Goal: Task Accomplishment & Management: Manage account settings

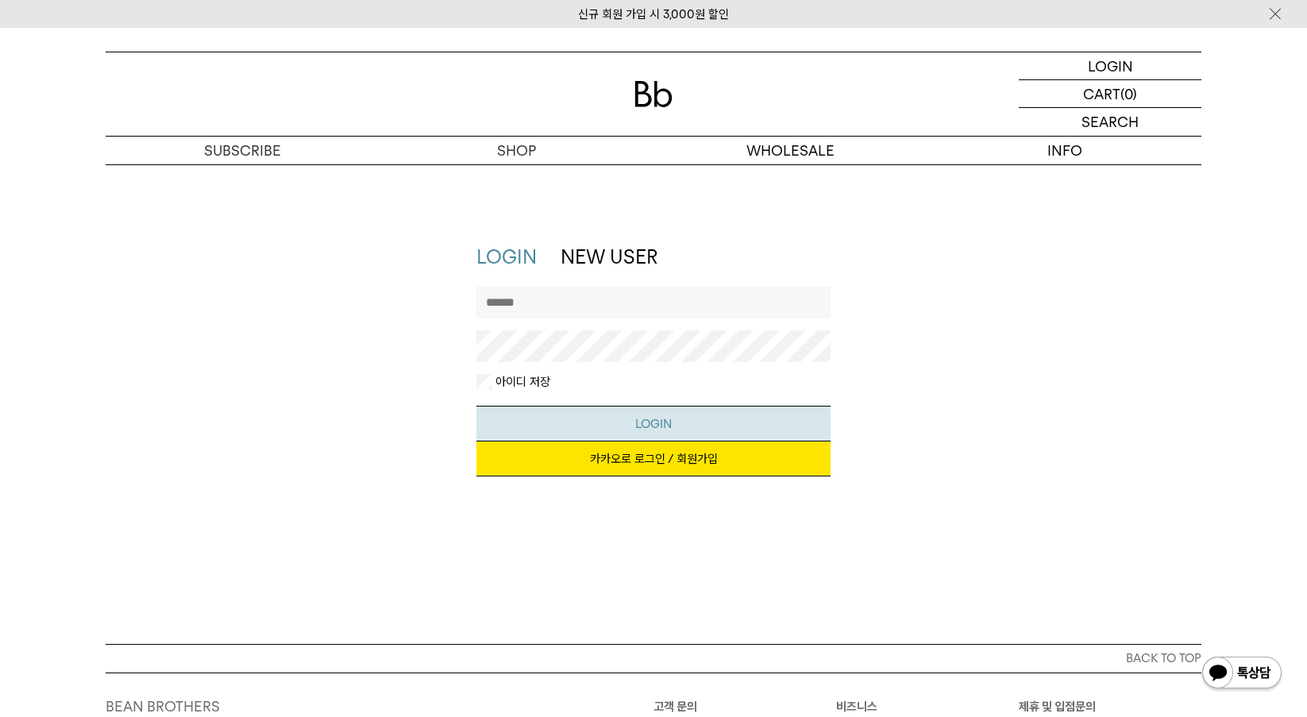
type input "*********"
click at [664, 419] on button "LOGIN" at bounding box center [653, 424] width 355 height 36
click at [656, 469] on link "카카오로 로그인 / 회원가입" at bounding box center [653, 458] width 355 height 35
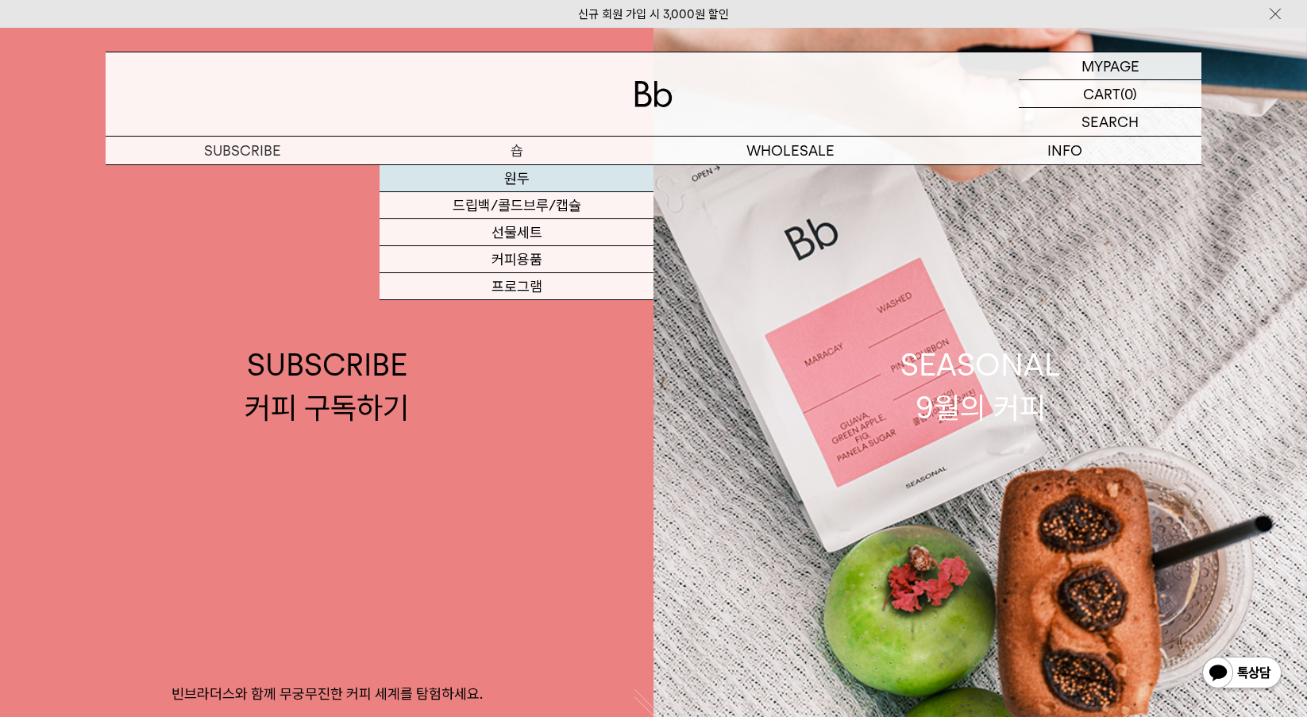
click at [522, 180] on link "원두" at bounding box center [516, 178] width 274 height 27
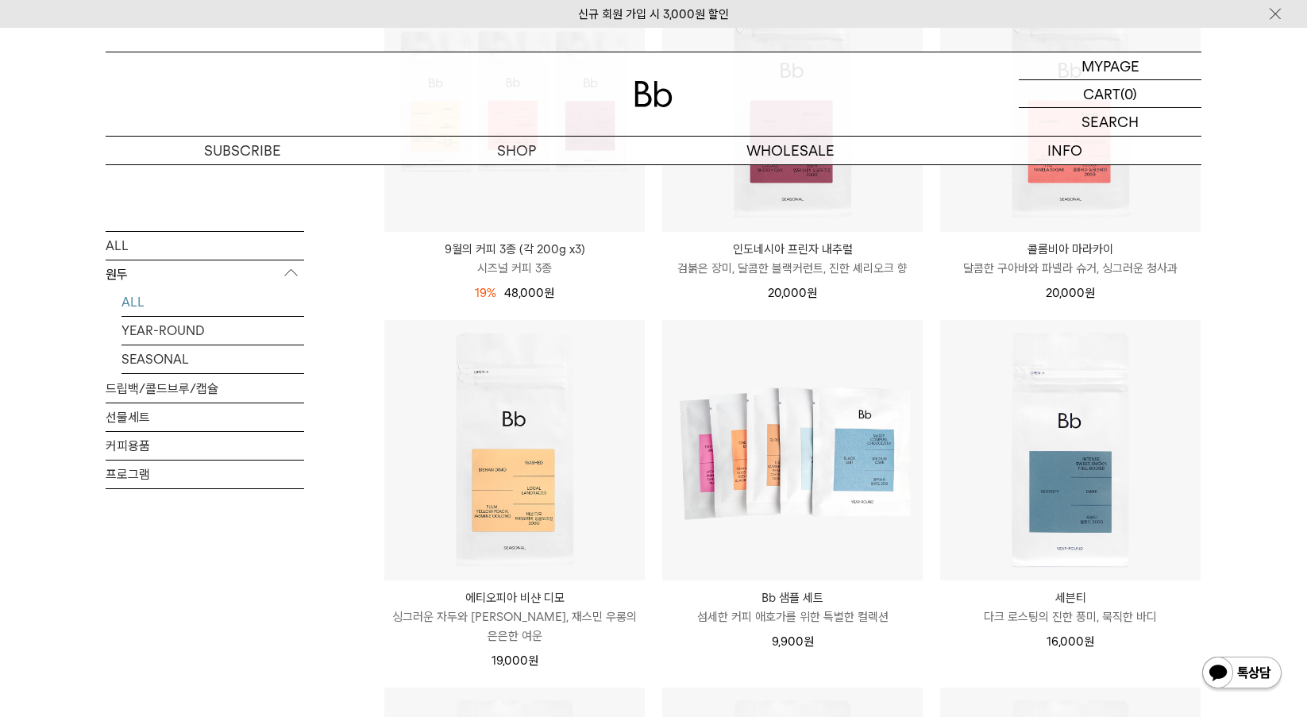
scroll to position [1191, 0]
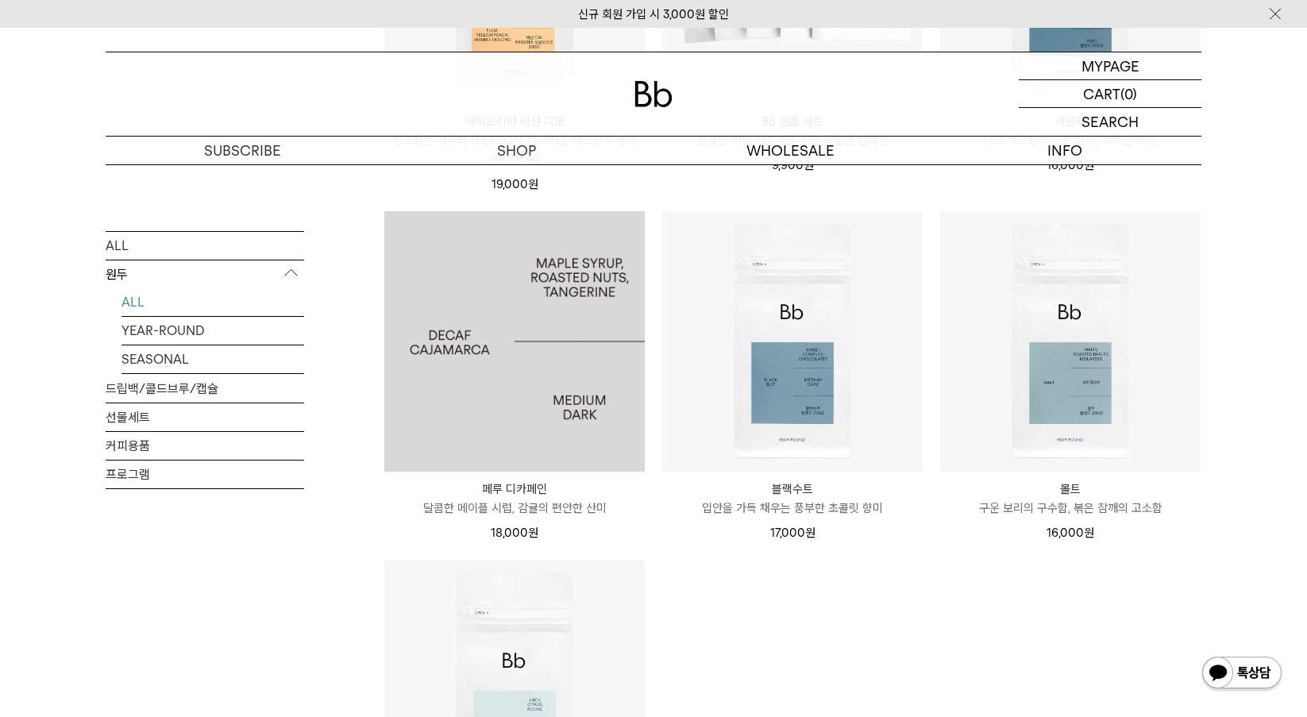
click at [533, 329] on img at bounding box center [514, 341] width 260 height 260
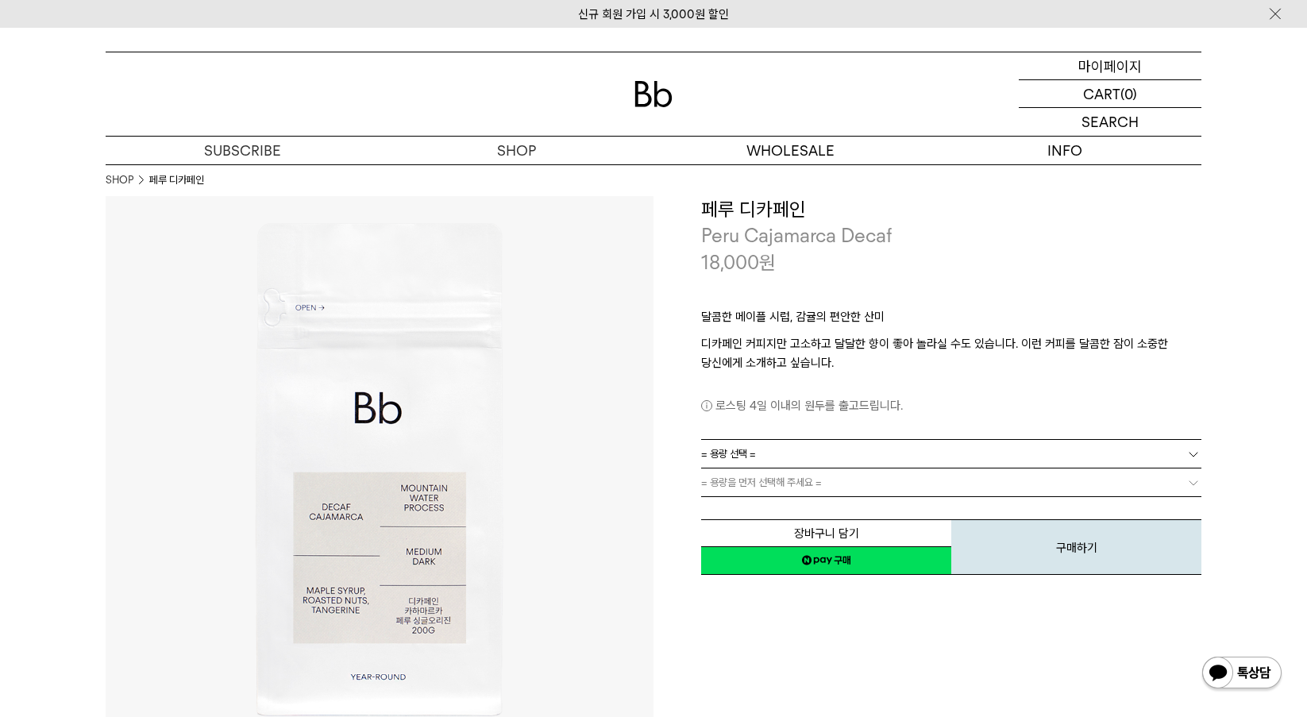
click at [1087, 65] on p "마이페이지" at bounding box center [1110, 65] width 64 height 27
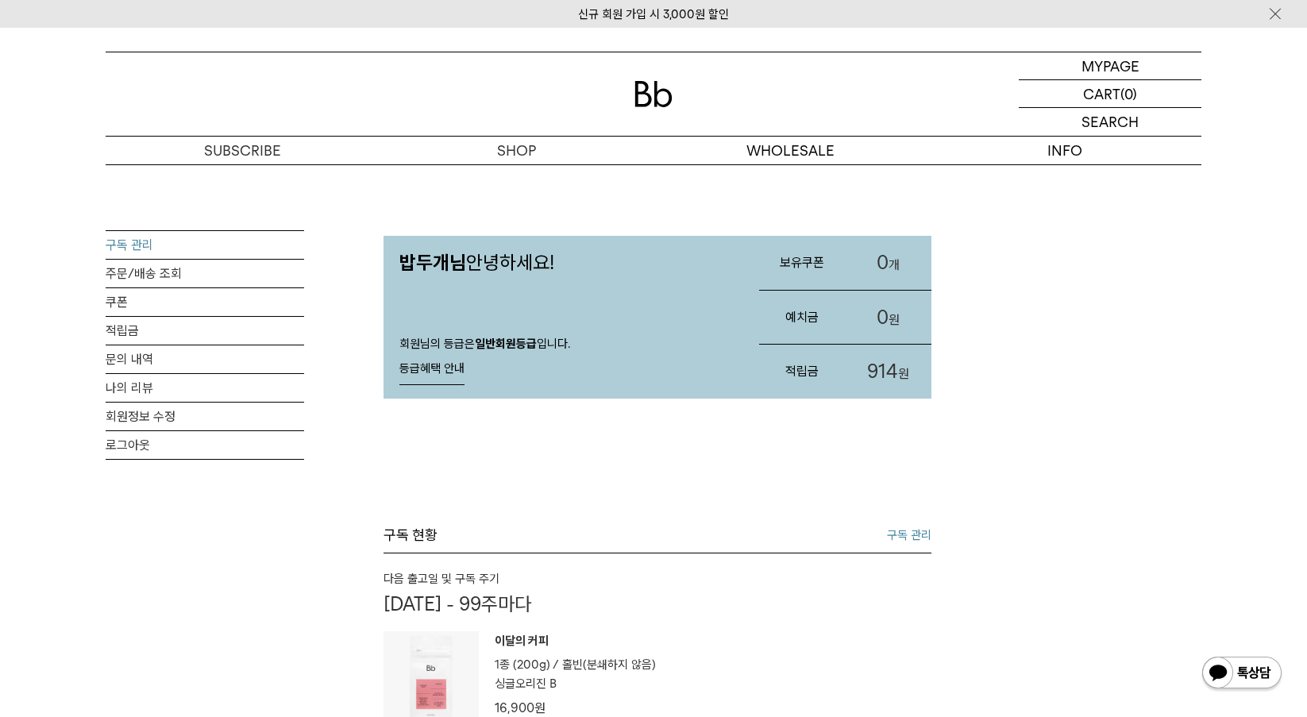
click at [225, 244] on link "구독 관리" at bounding box center [205, 245] width 198 height 28
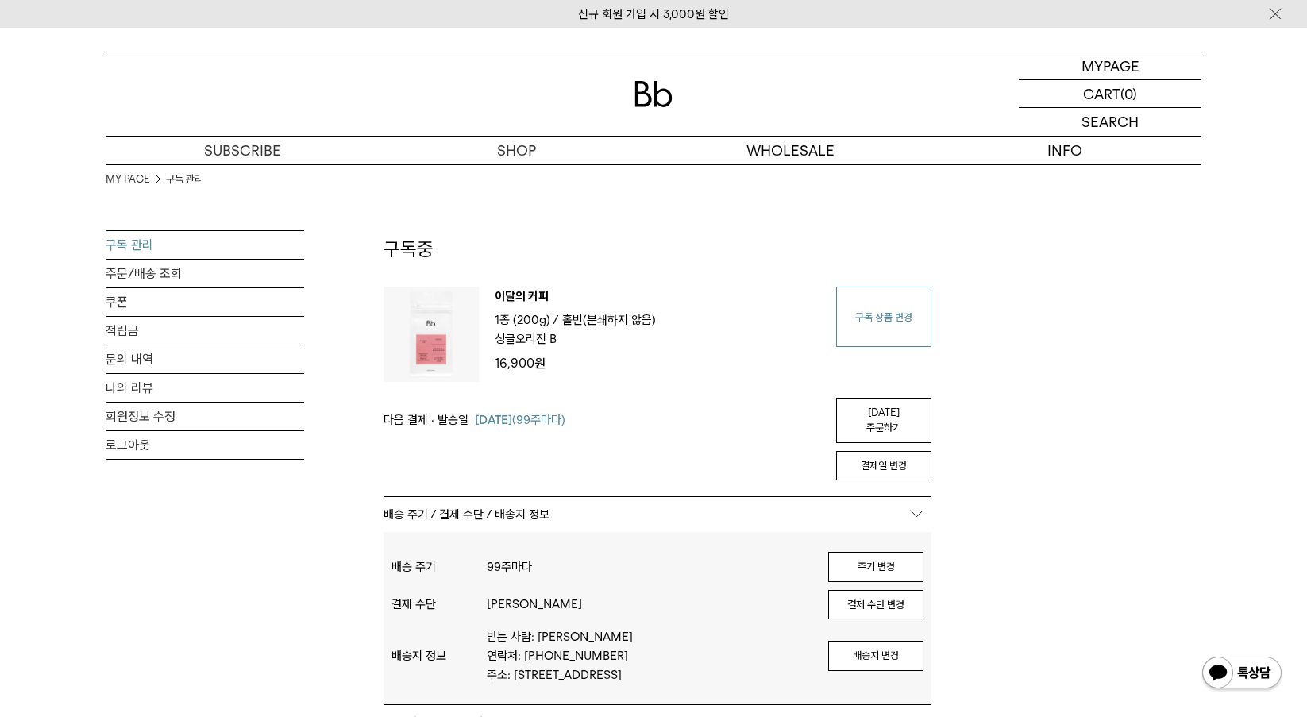
type input "*********"
click at [930, 318] on link "구독 상품 변경" at bounding box center [883, 317] width 95 height 60
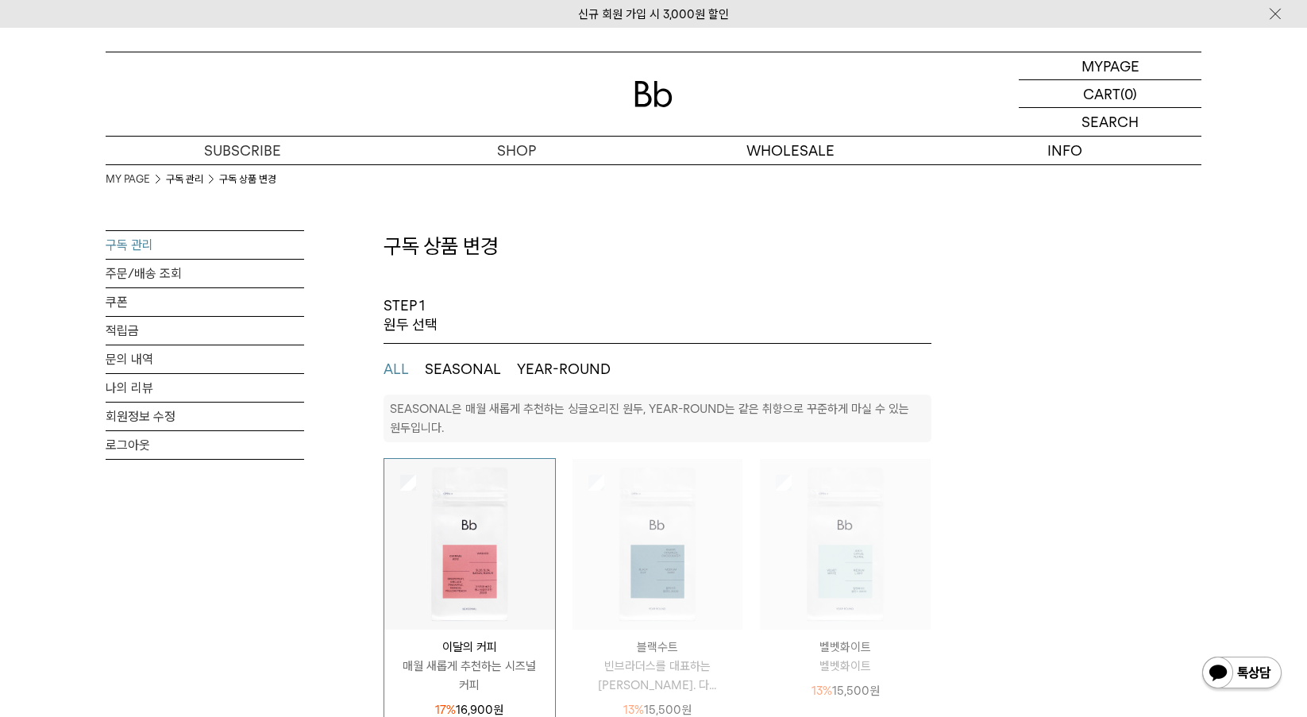
select select "**"
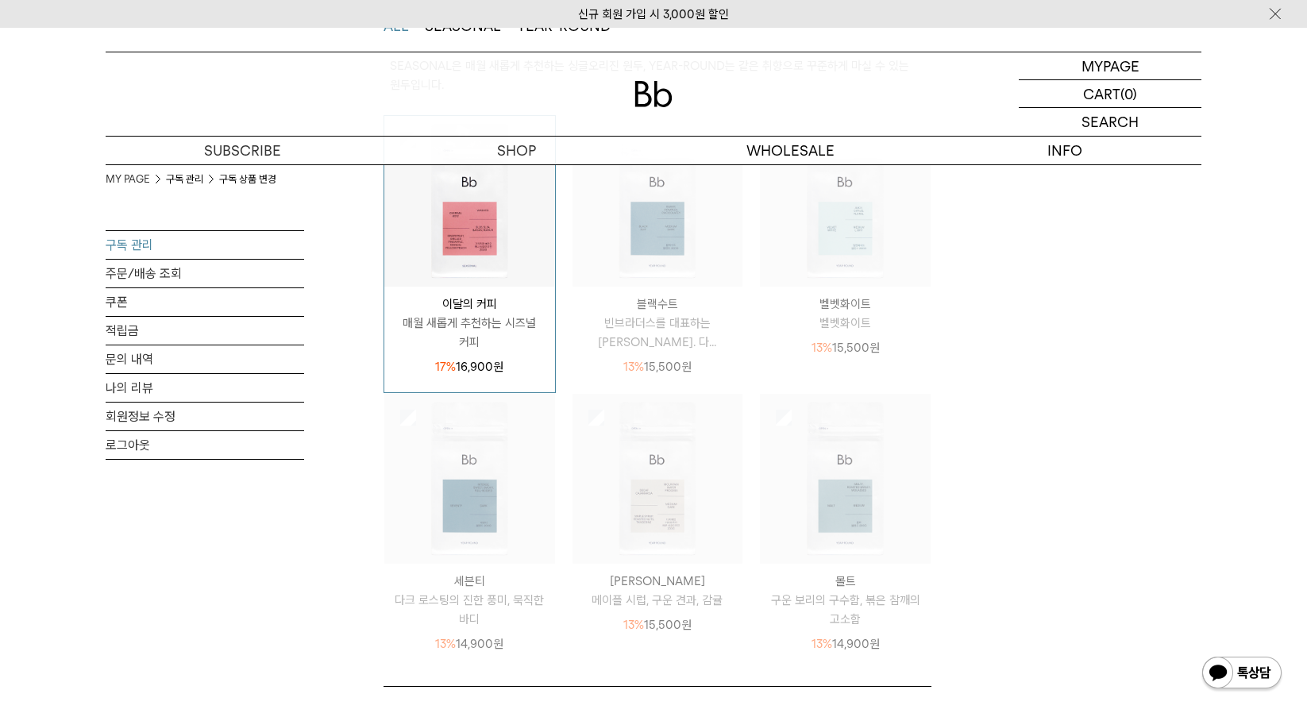
scroll to position [397, 0]
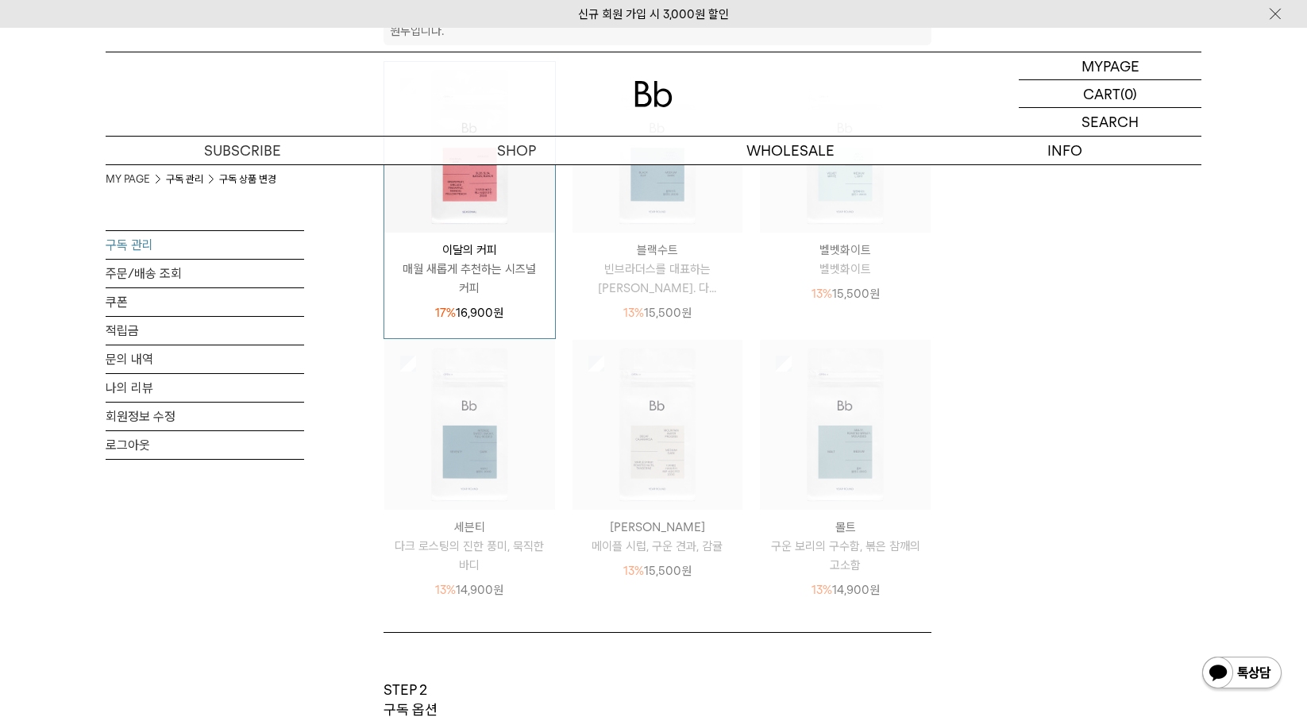
click at [685, 395] on img at bounding box center [657, 425] width 171 height 171
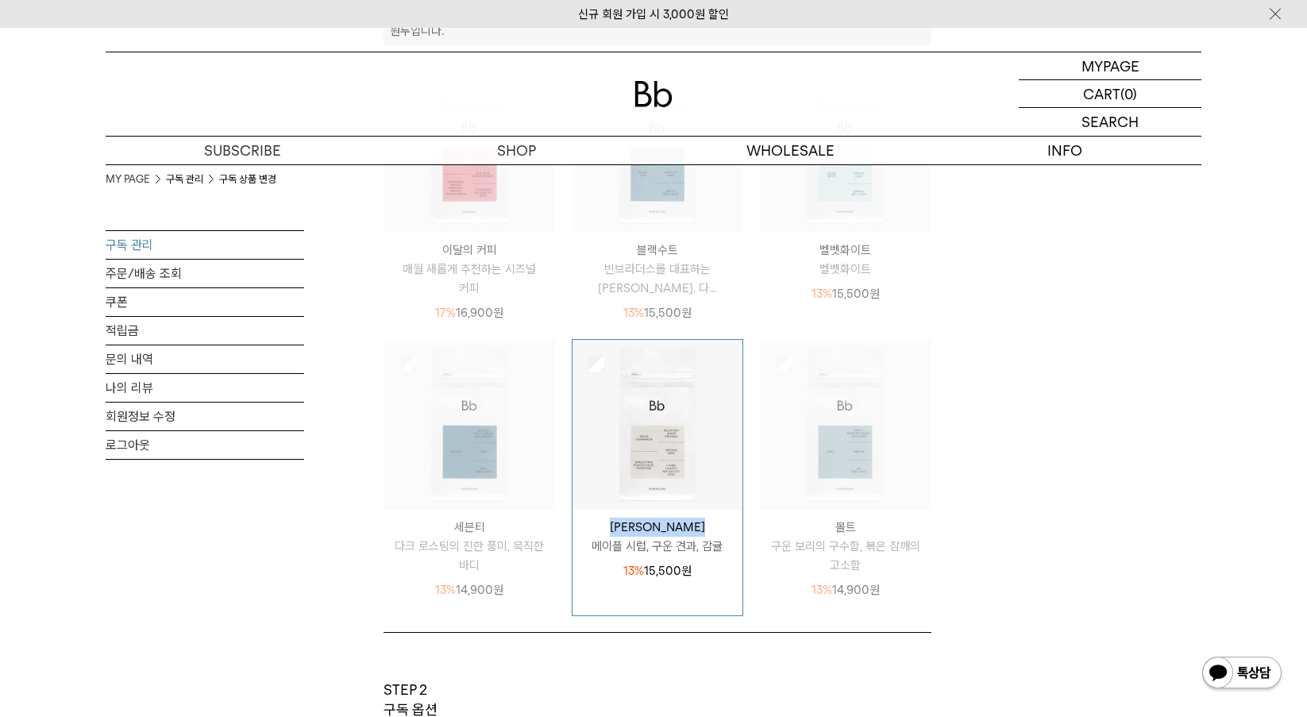
drag, startPoint x: 590, startPoint y: 529, endPoint x: 725, endPoint y: 523, distance: 135.9
click at [725, 523] on p "[PERSON_NAME]" at bounding box center [657, 527] width 171 height 19
copy p "[PERSON_NAME]"
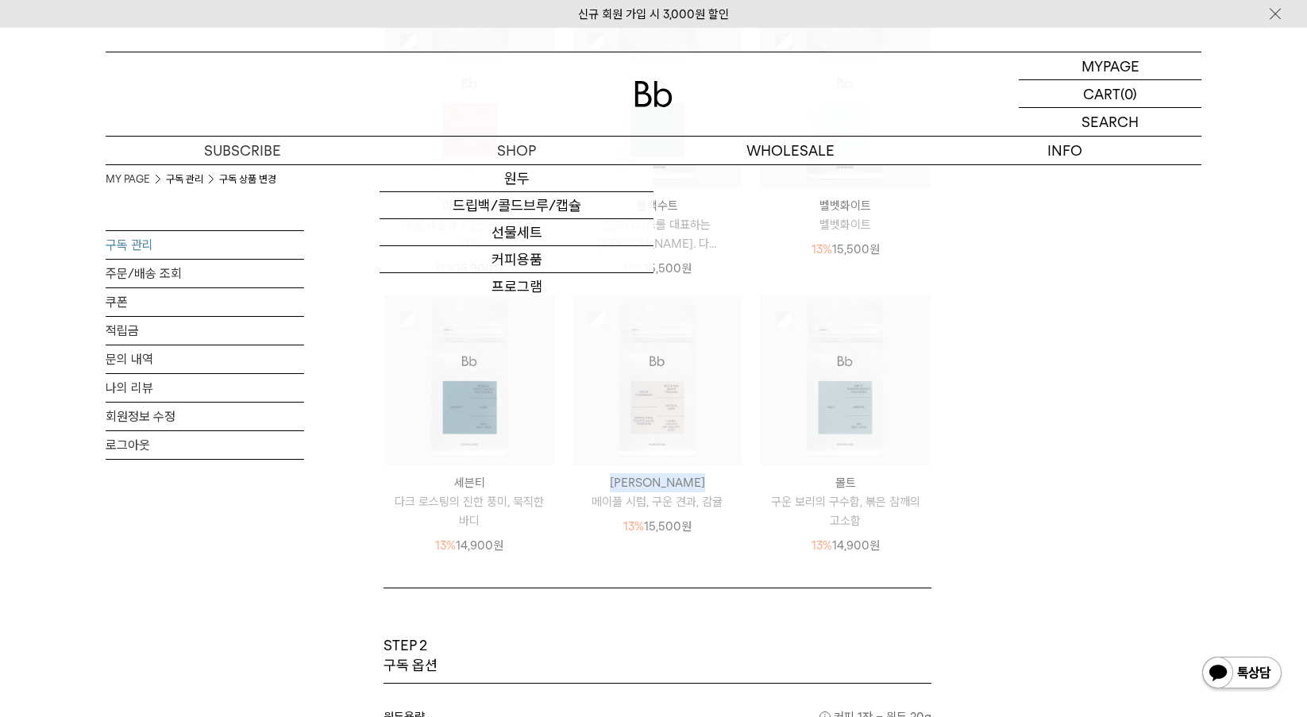
scroll to position [476, 0]
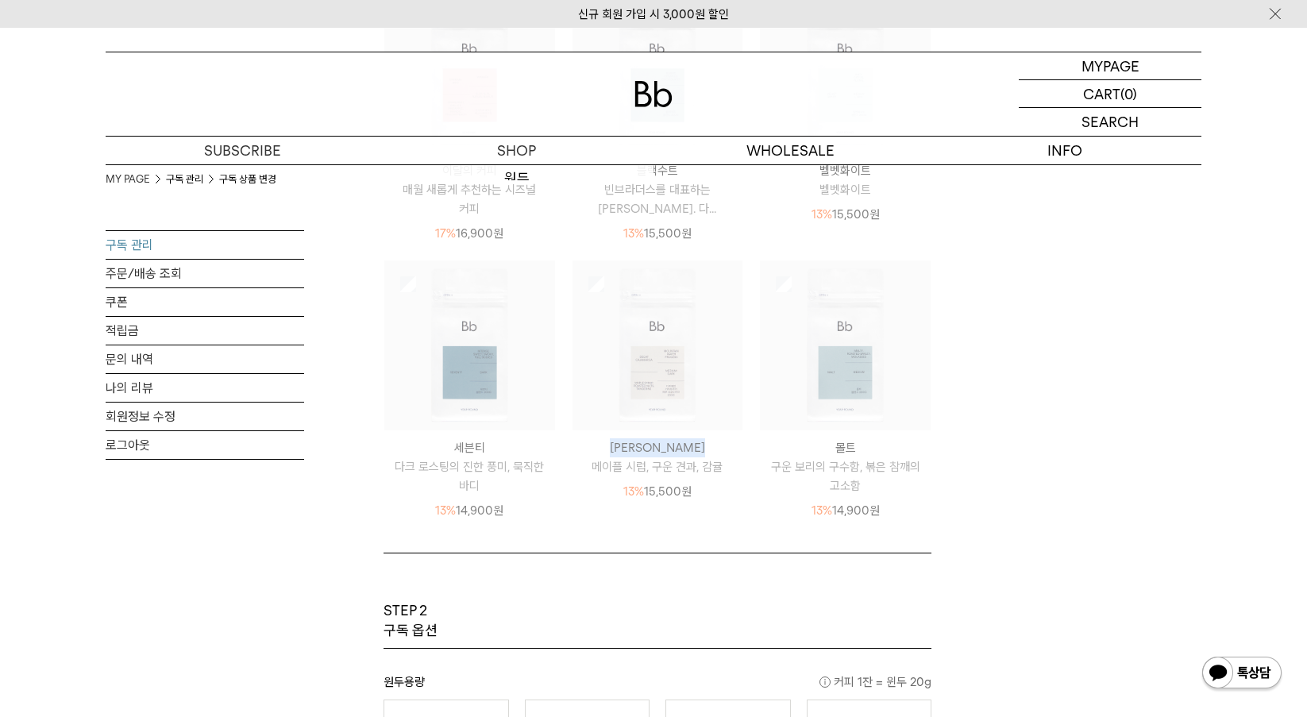
click at [687, 345] on img at bounding box center [657, 345] width 171 height 171
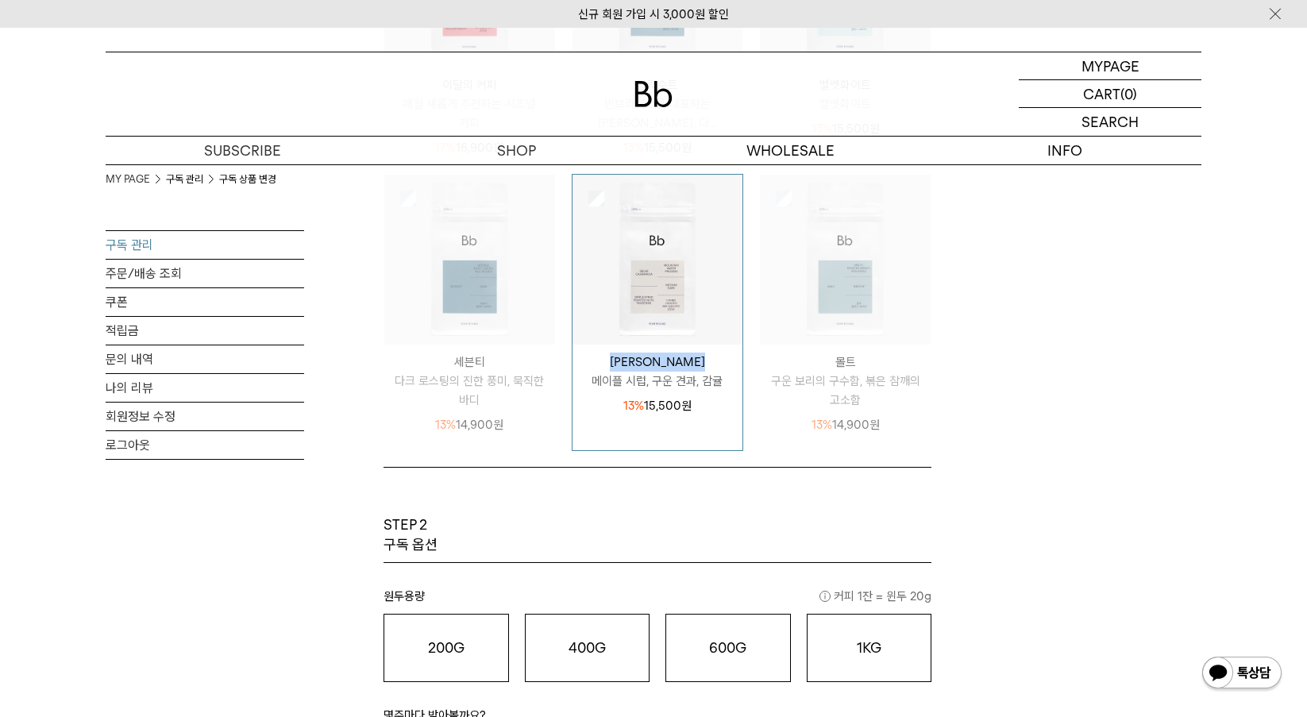
scroll to position [794, 0]
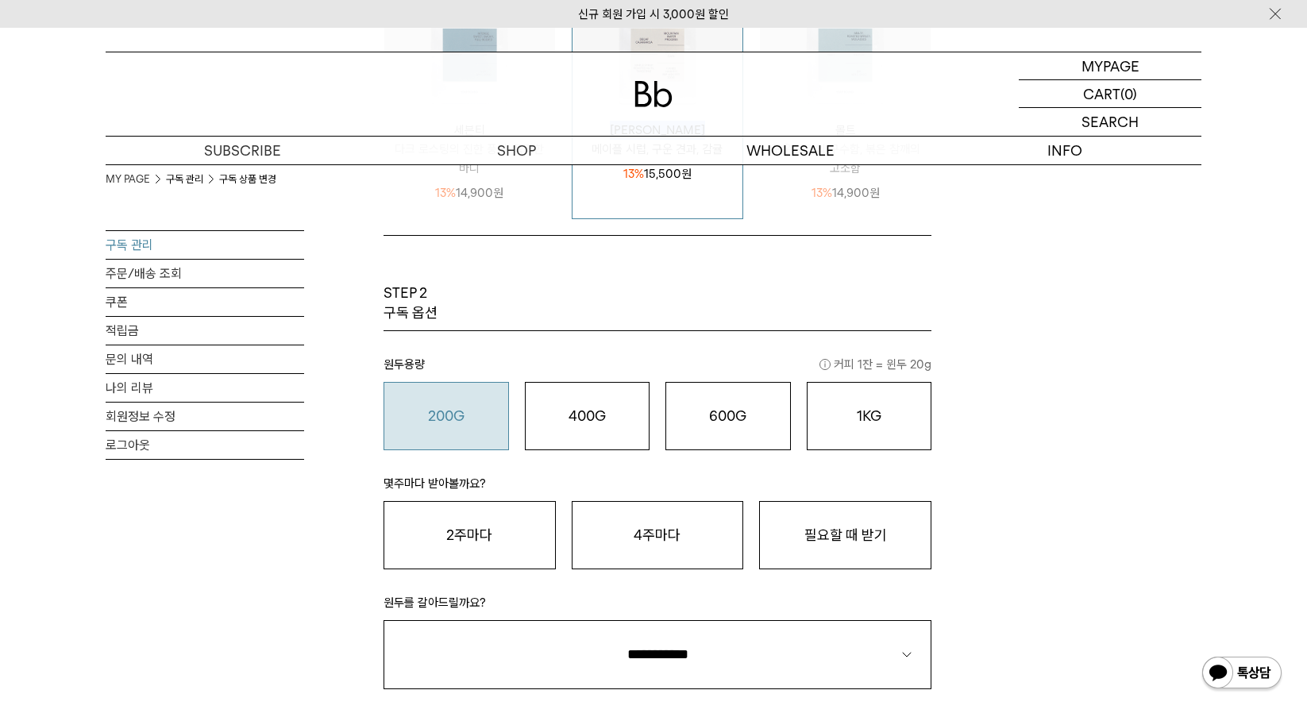
click at [463, 418] on o "200G" at bounding box center [446, 415] width 37 height 17
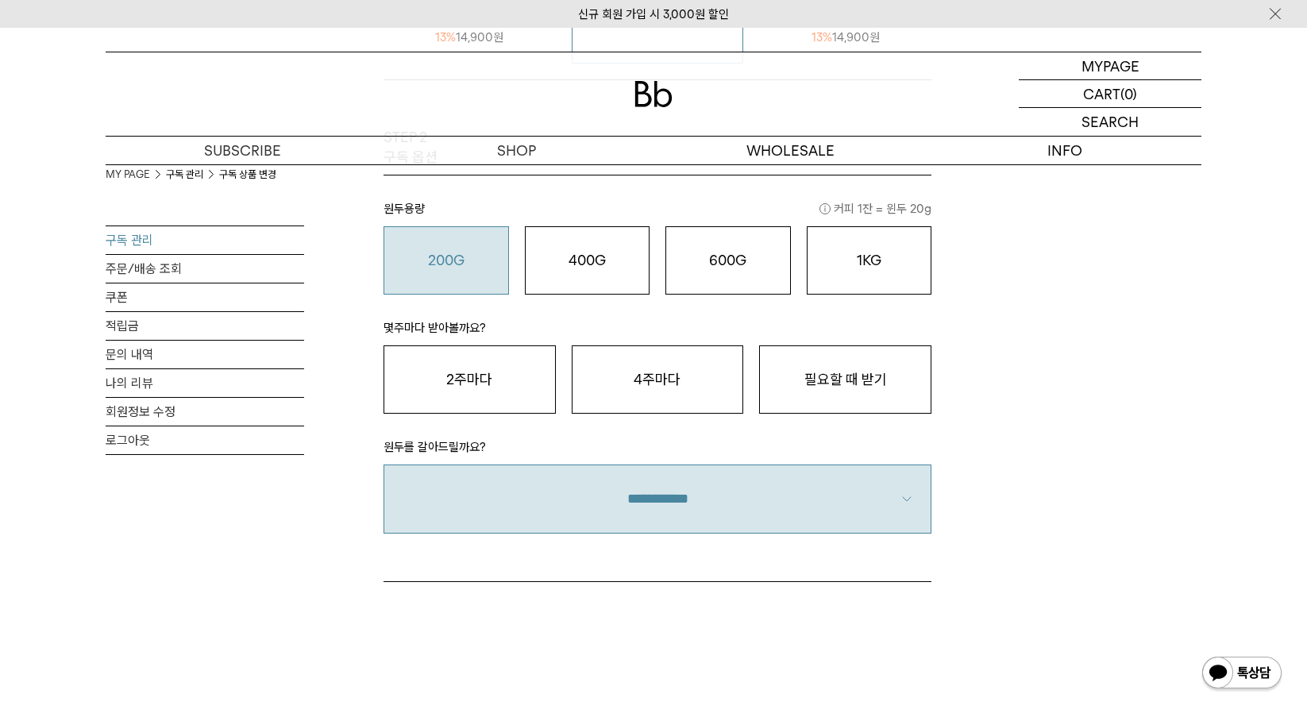
scroll to position [953, 0]
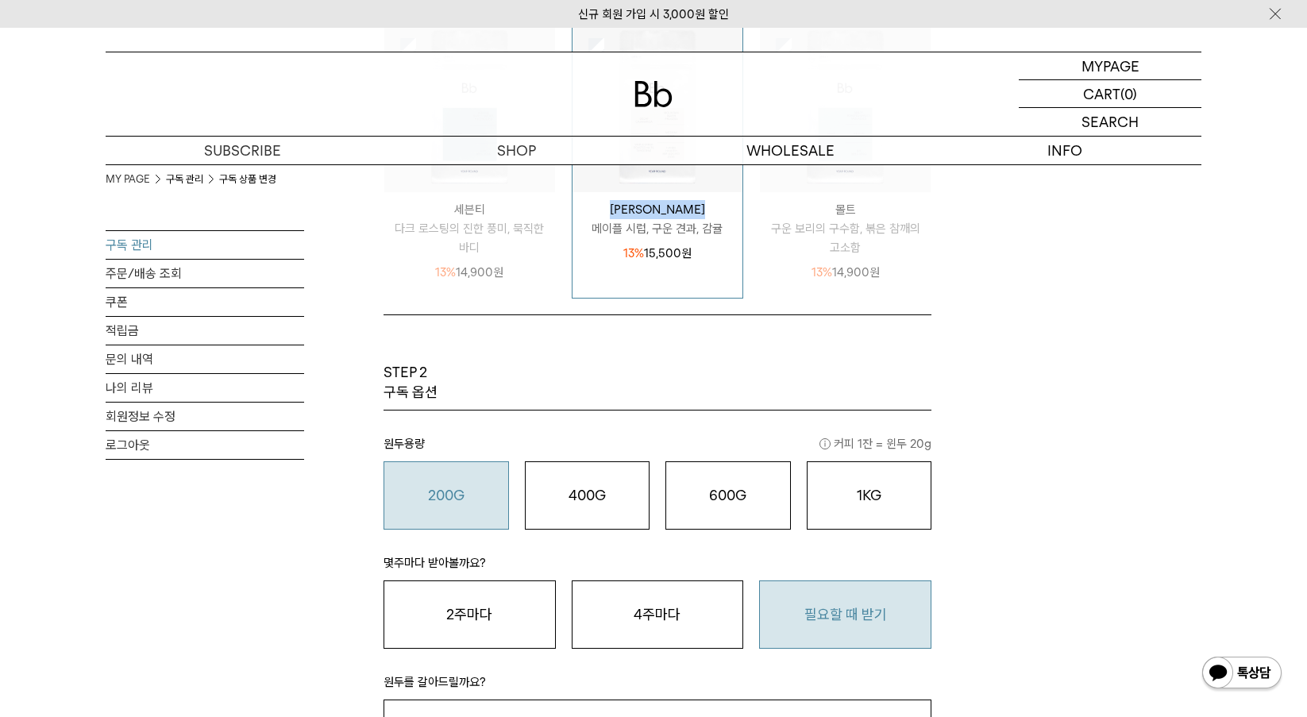
click at [890, 601] on button "필요할 때 받기" at bounding box center [845, 614] width 172 height 68
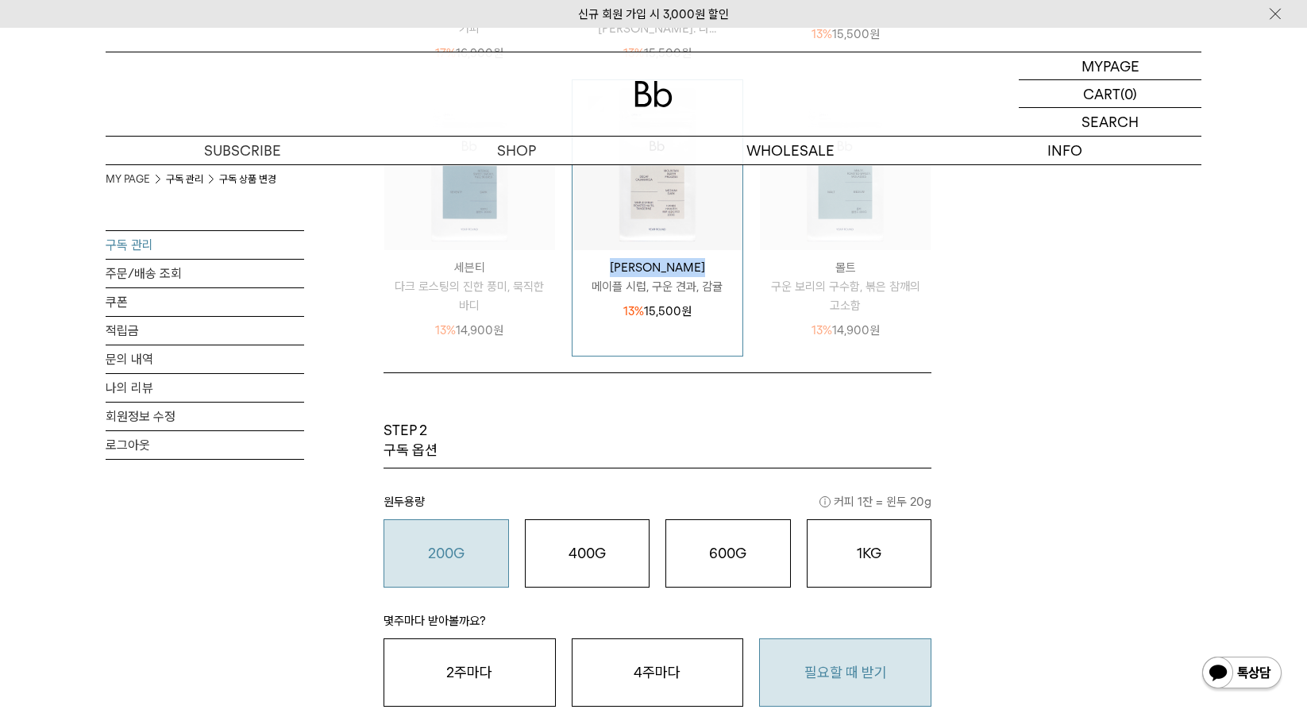
scroll to position [476, 0]
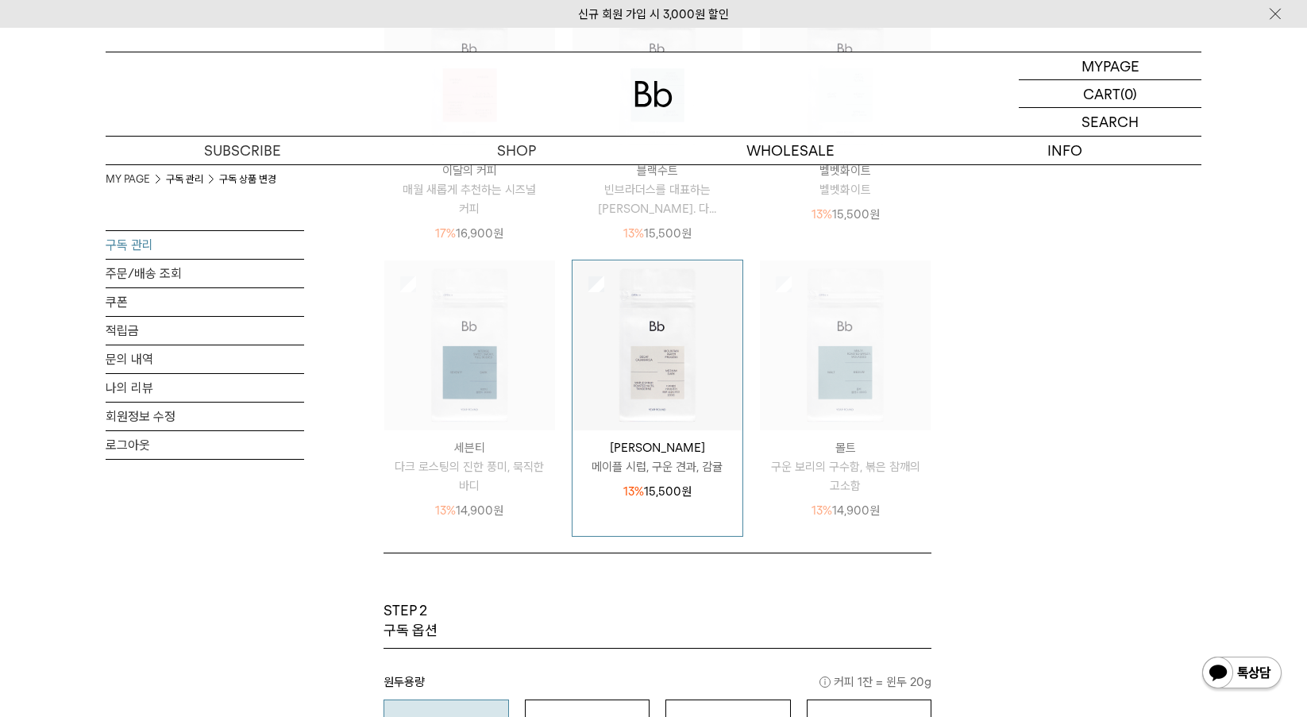
click at [1102, 503] on div "MY PAGE 구독 관리 구독 상품 변경 구독 관리 주문/배송 조회 쿠폰 적립금 문의 내역 나의 리뷰 회원정보 수정 로그아웃 구독 상품 변경 …" at bounding box center [653, 379] width 1095 height 1383
